Goal: Communication & Community: Ask a question

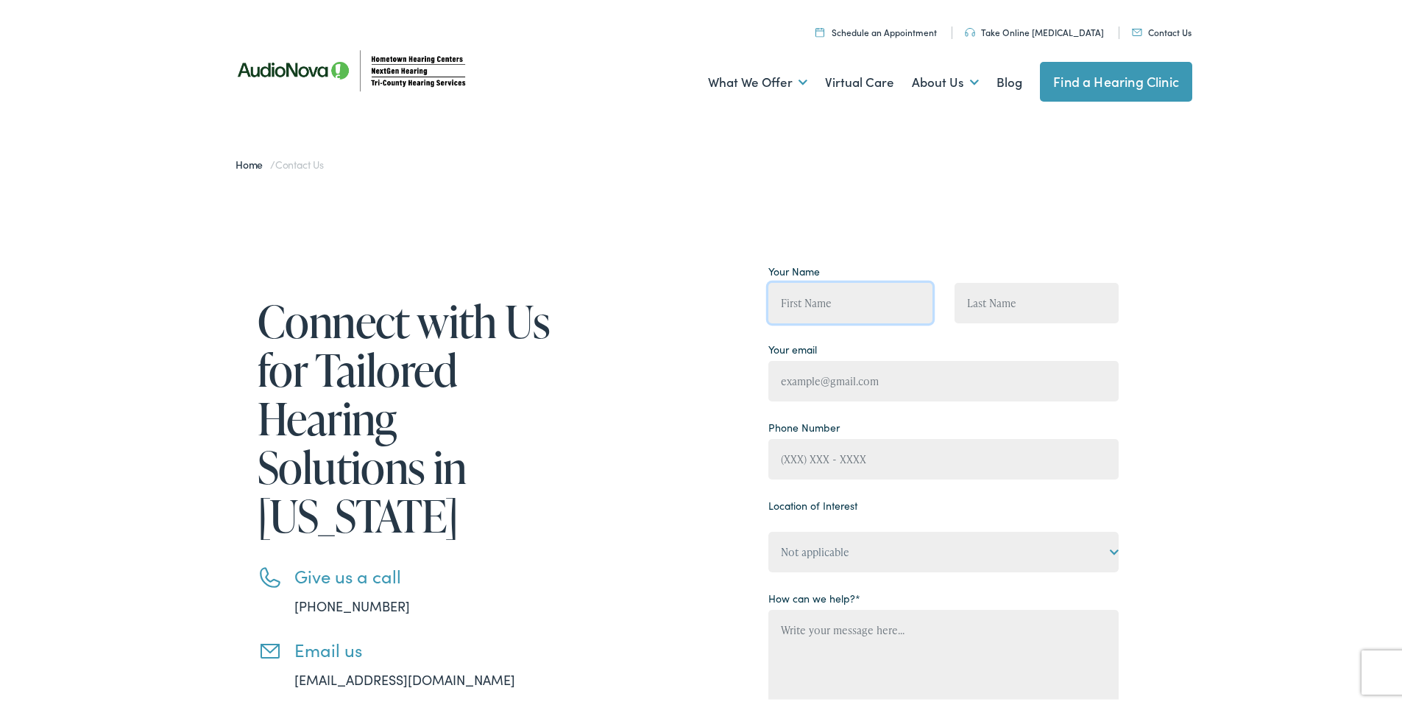
drag, startPoint x: 844, startPoint y: 299, endPoint x: 844, endPoint y: 320, distance: 21.3
click at [844, 299] on input "Contact form" at bounding box center [851, 300] width 164 height 40
type input "[PERSON_NAME]"
type input "[PERSON_NAME][EMAIL_ADDRESS][DOMAIN_NAME]"
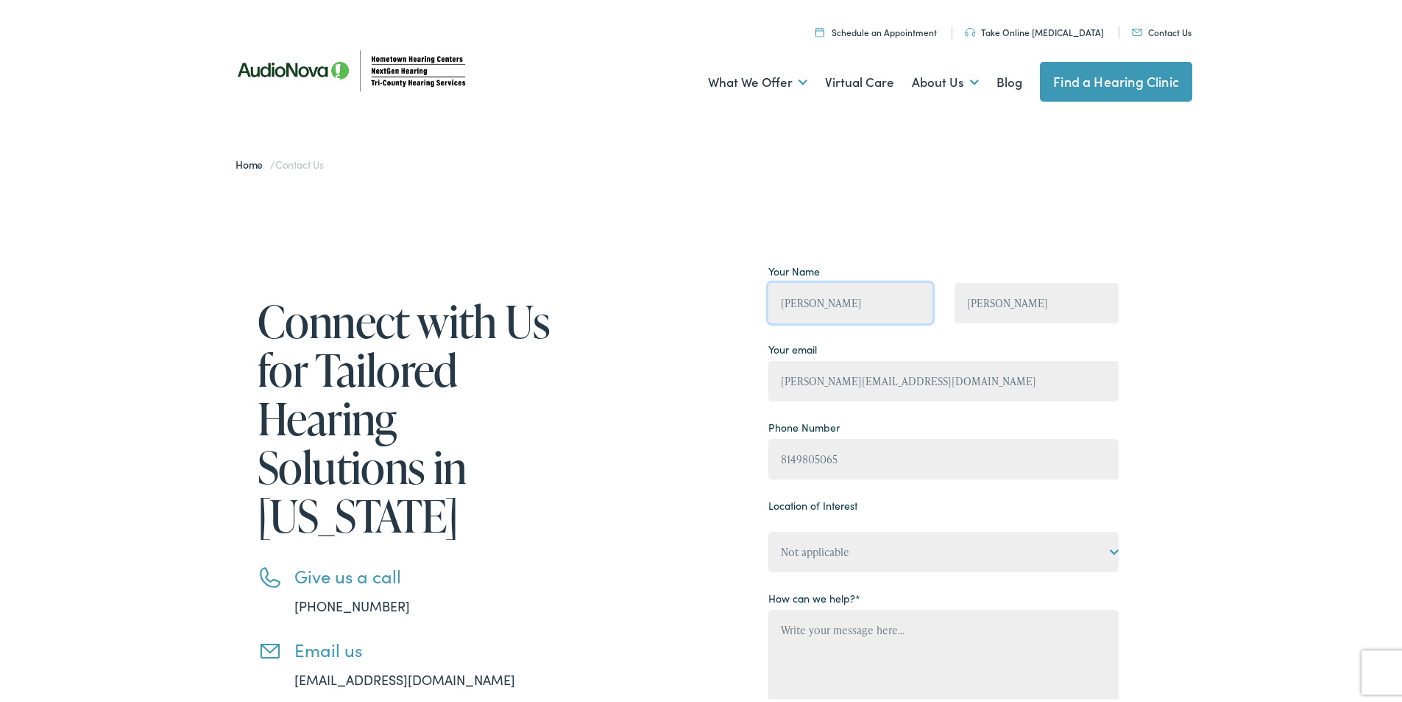
type input "[PHONE_NUMBER]"
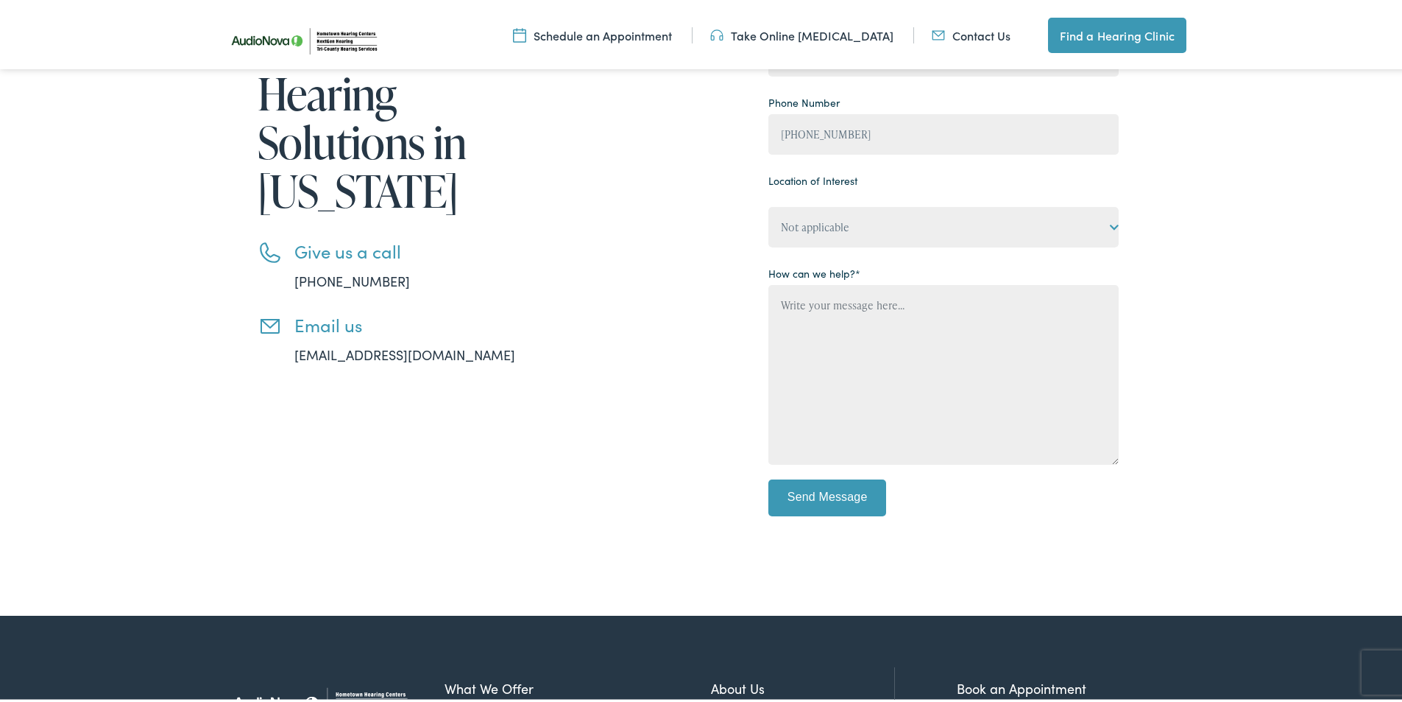
click at [814, 247] on div "Your Name [PERSON_NAME] [PERSON_NAME] Your email [PERSON_NAME][EMAIL_ADDRESS][D…" at bounding box center [944, 228] width 350 height 592
drag, startPoint x: 819, startPoint y: 230, endPoint x: 820, endPoint y: 244, distance: 14.1
click at [819, 233] on select "Not applicable Tri-County Hearing Services – [GEOGRAPHIC_DATA], [GEOGRAPHIC_DAT…" at bounding box center [944, 224] width 350 height 40
select select "Tri-County Hearing Services – [PERSON_NAME][GEOGRAPHIC_DATA]"
click at [769, 204] on select "Not applicable Tri-County Hearing Services – [GEOGRAPHIC_DATA], [GEOGRAPHIC_DAT…" at bounding box center [944, 224] width 350 height 40
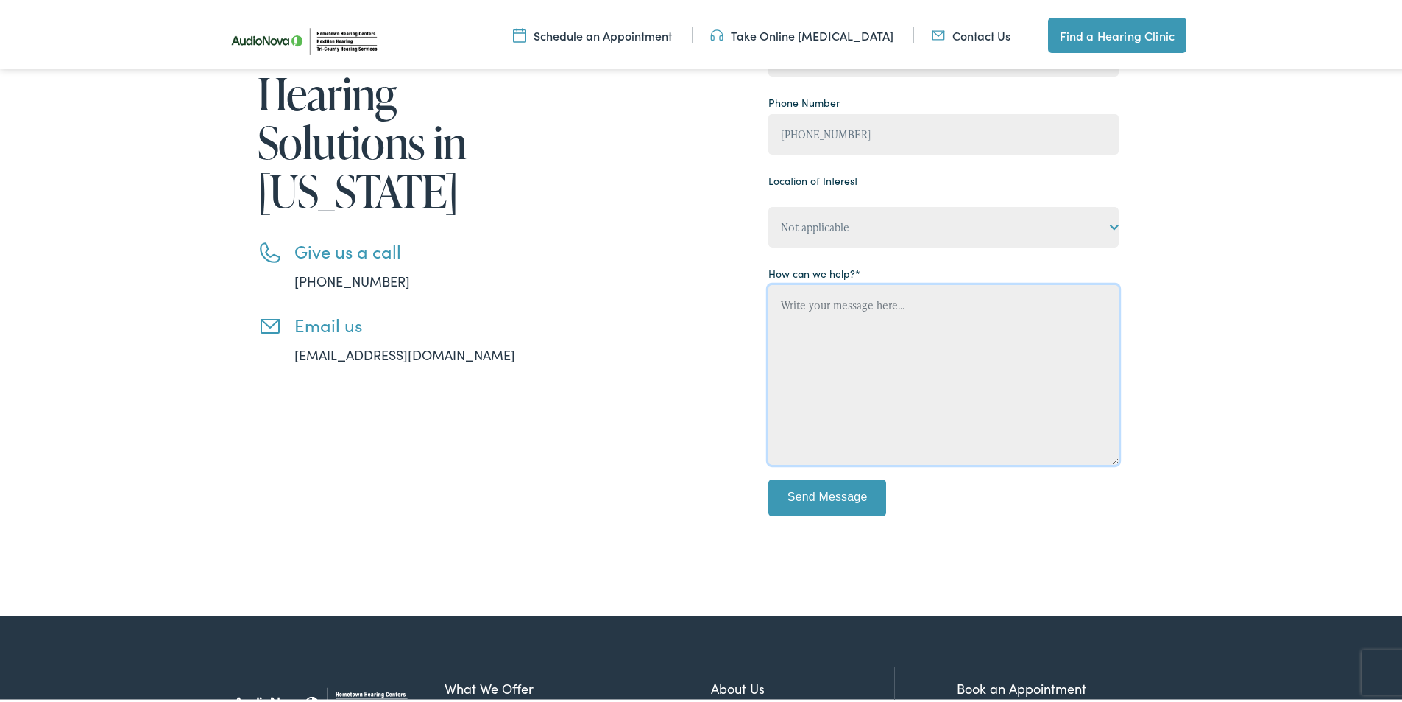
drag, startPoint x: 814, startPoint y: 339, endPoint x: 814, endPoint y: 453, distance: 113.4
click at [814, 342] on textarea "Contact form" at bounding box center [944, 372] width 350 height 180
paste textarea "Wikipedia is considered to be the World’s most significant tool for reference m…"
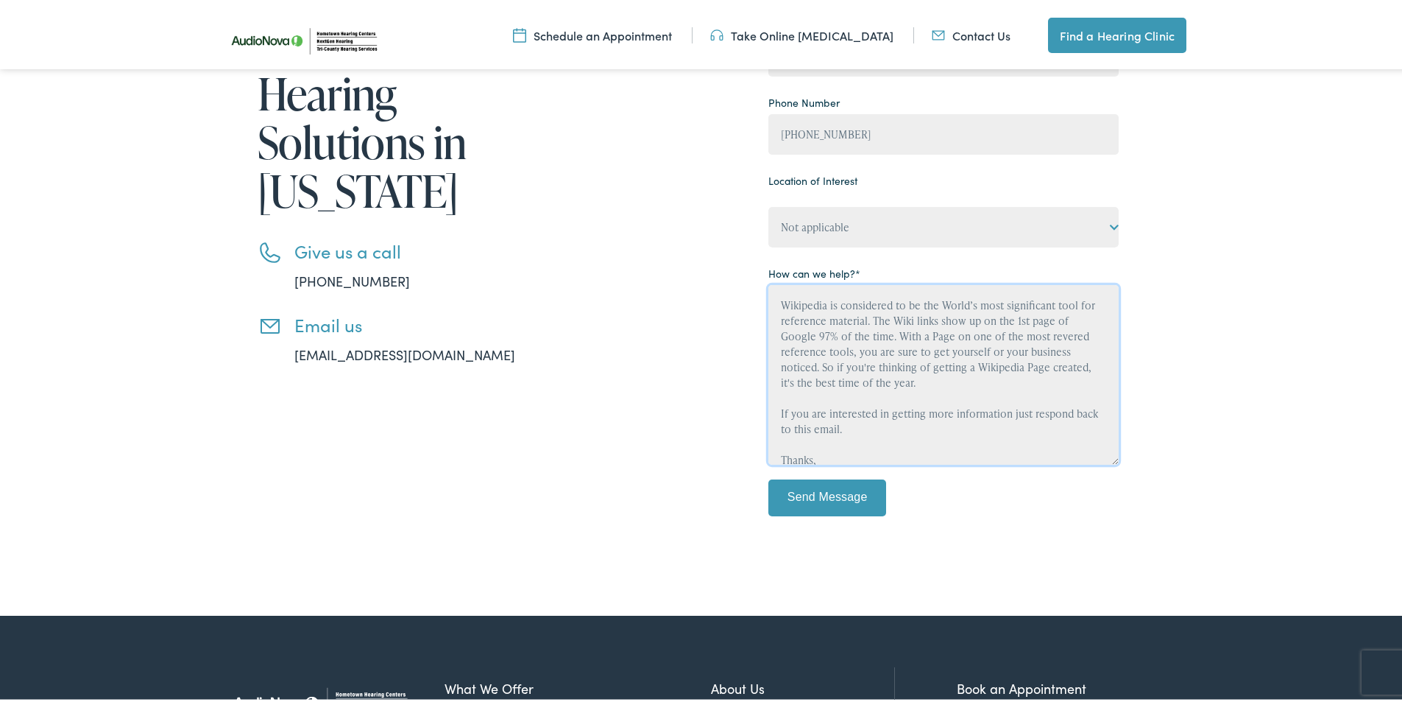
scroll to position [96, 0]
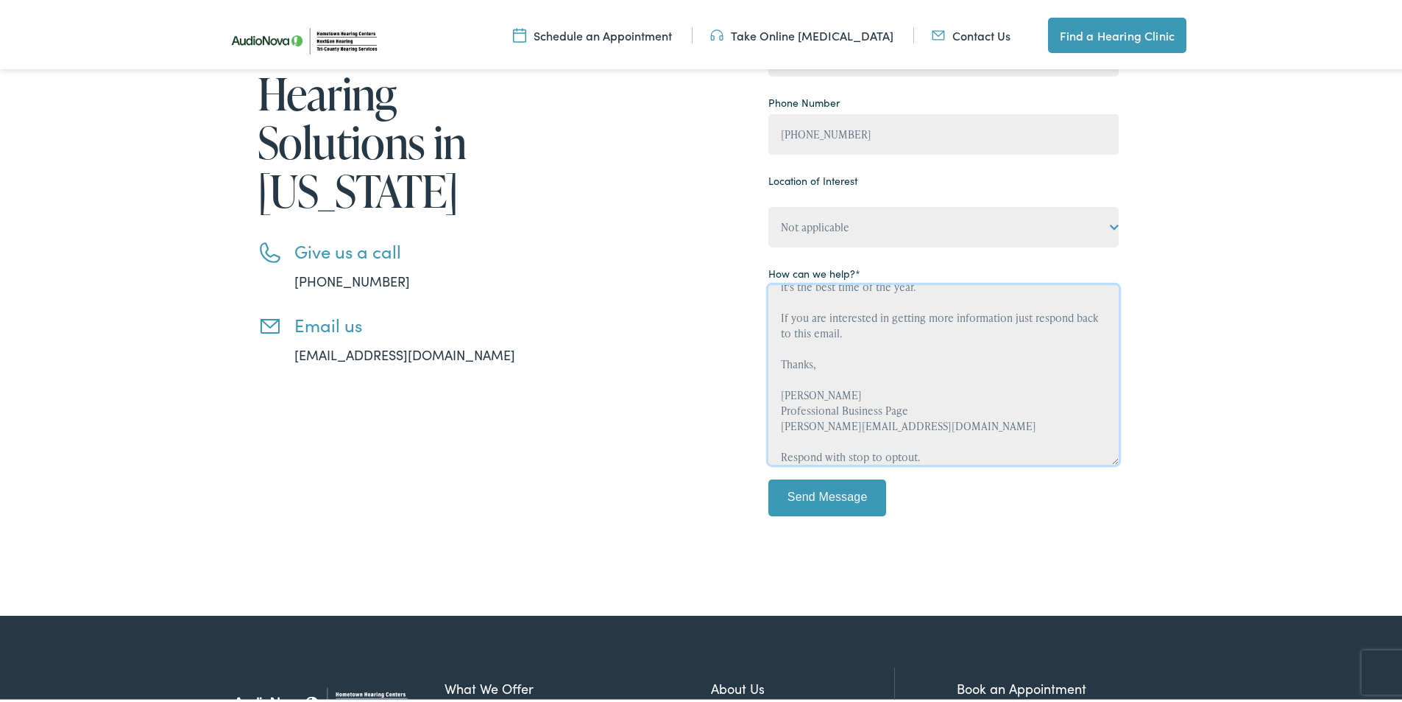
type textarea "Wikipedia is considered to be the World’s most significant tool for reference m…"
click at [803, 498] on input "Send Message" at bounding box center [828, 494] width 118 height 37
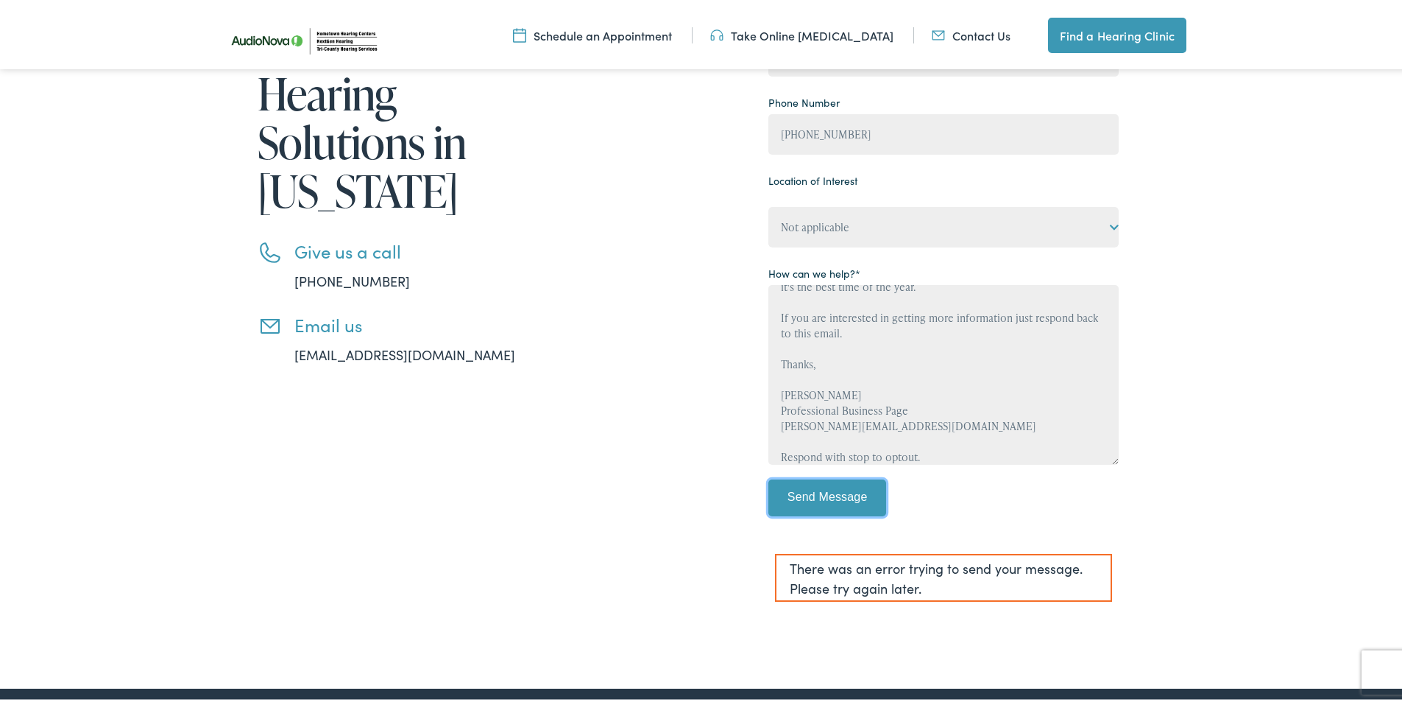
click at [787, 507] on input "Send Message" at bounding box center [828, 494] width 118 height 37
click at [1243, 396] on div "Connect with Us for Tailored Hearing Solutions in [US_STATE] Give us a call [PH…" at bounding box center [706, 272] width 1413 height 827
click at [834, 494] on input "Send Message" at bounding box center [828, 494] width 118 height 37
click at [1229, 400] on div "Connect with Us for Tailored Hearing Solutions in [US_STATE] Give us a call [PH…" at bounding box center [706, 272] width 1413 height 827
